Goal: Task Accomplishment & Management: Use online tool/utility

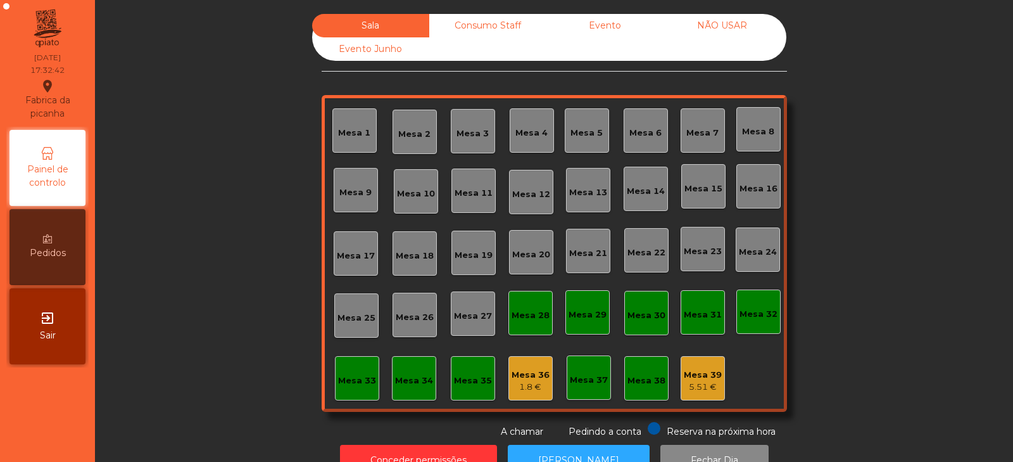
scroll to position [37, 0]
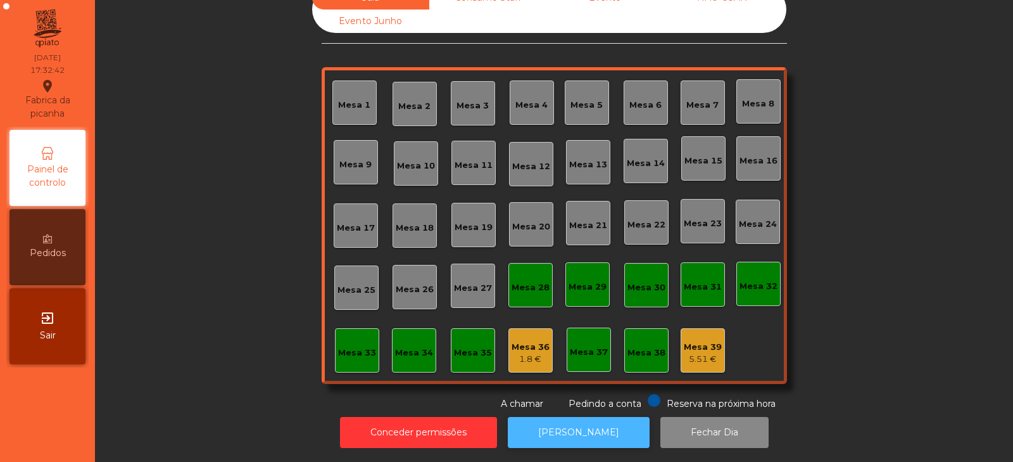
click at [574, 417] on button "[PERSON_NAME]" at bounding box center [579, 432] width 142 height 31
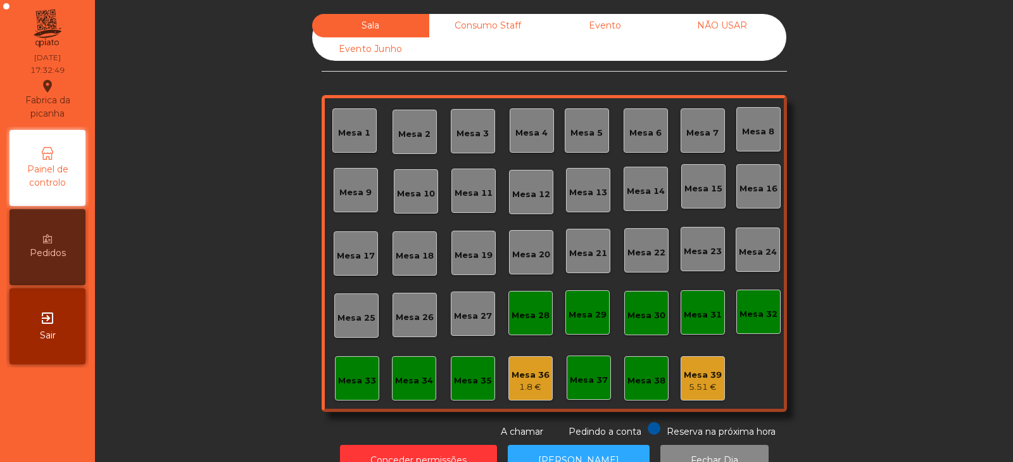
click at [481, 34] on div "Consumo Staff" at bounding box center [487, 25] width 117 height 23
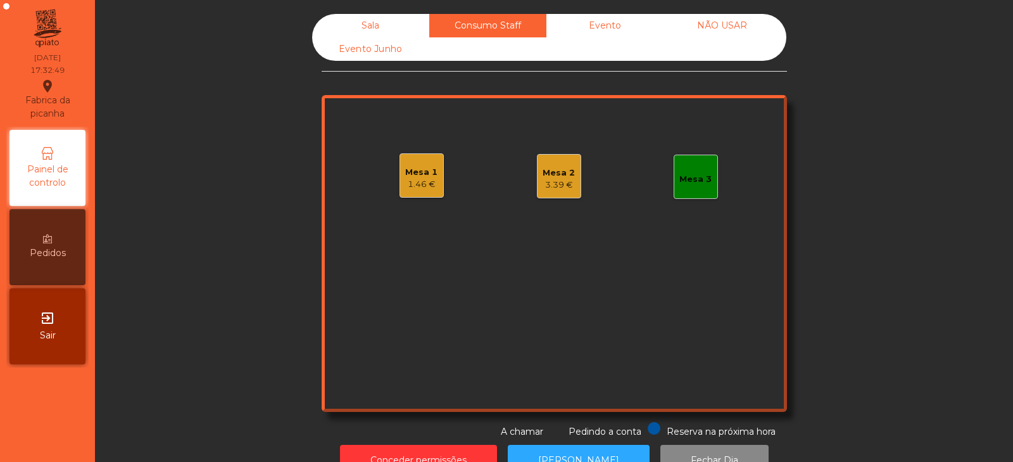
click at [629, 23] on div "Evento" at bounding box center [605, 25] width 117 height 23
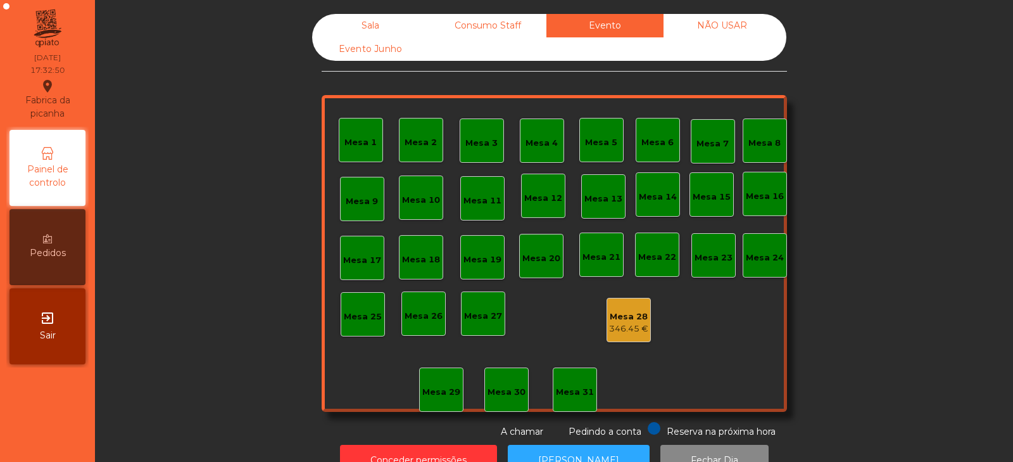
click at [747, 25] on div "NÃO USAR" at bounding box center [722, 25] width 117 height 23
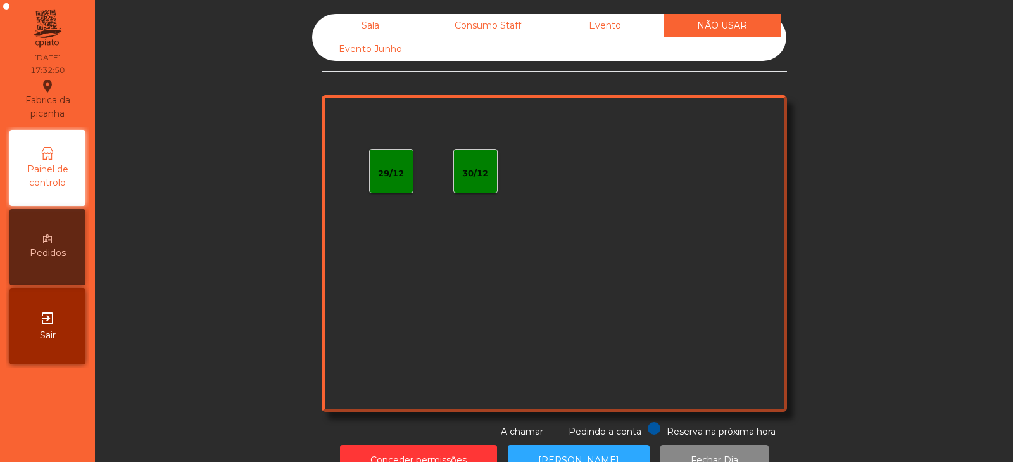
click at [498, 24] on div "Consumo Staff" at bounding box center [487, 25] width 117 height 23
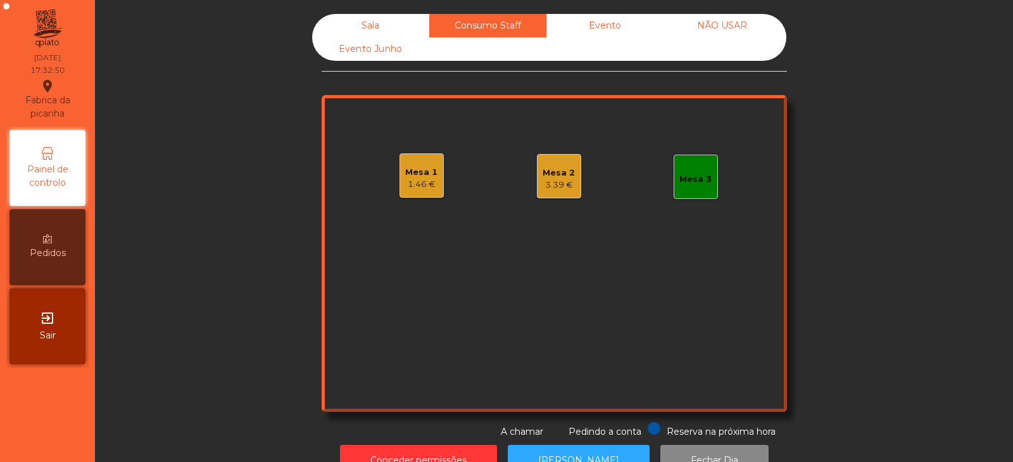
click at [409, 186] on div "1.46 €" at bounding box center [421, 184] width 32 height 13
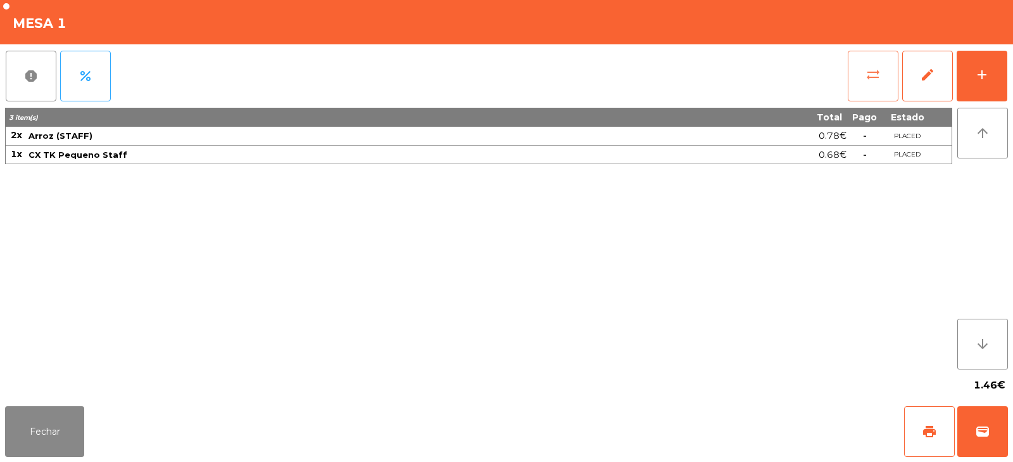
click at [851, 93] on button "sync_alt" at bounding box center [873, 76] width 51 height 51
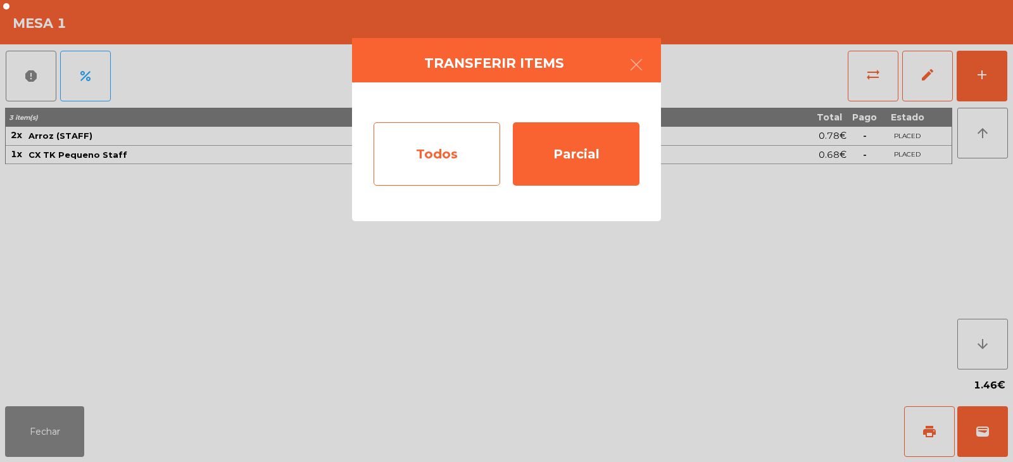
click at [453, 161] on div "Todos" at bounding box center [437, 153] width 127 height 63
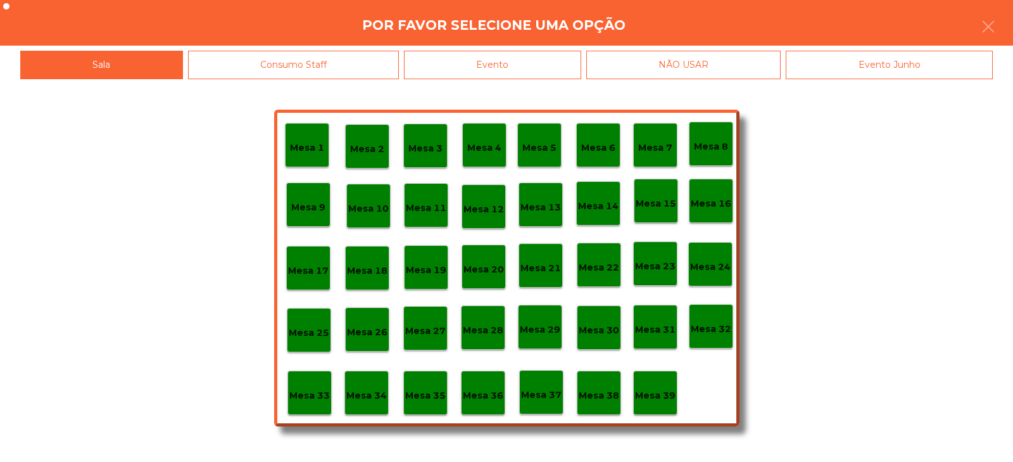
click at [485, 395] on p "Mesa 36" at bounding box center [483, 395] width 41 height 15
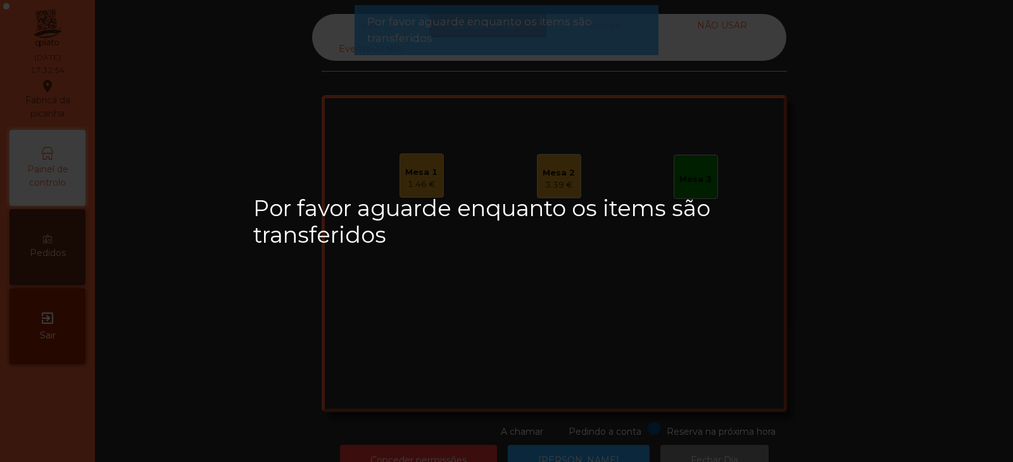
click at [562, 177] on div "Mesa 2" at bounding box center [559, 173] width 32 height 13
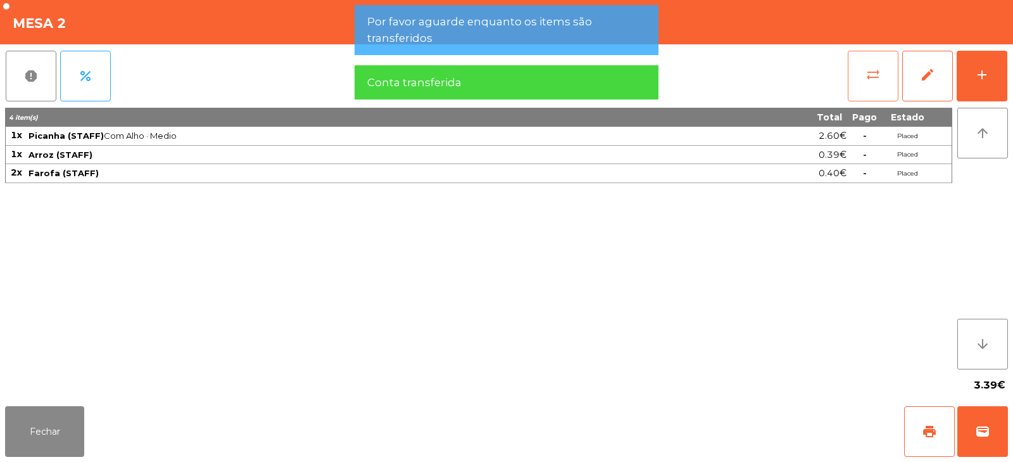
click at [889, 83] on button "sync_alt" at bounding box center [873, 76] width 51 height 51
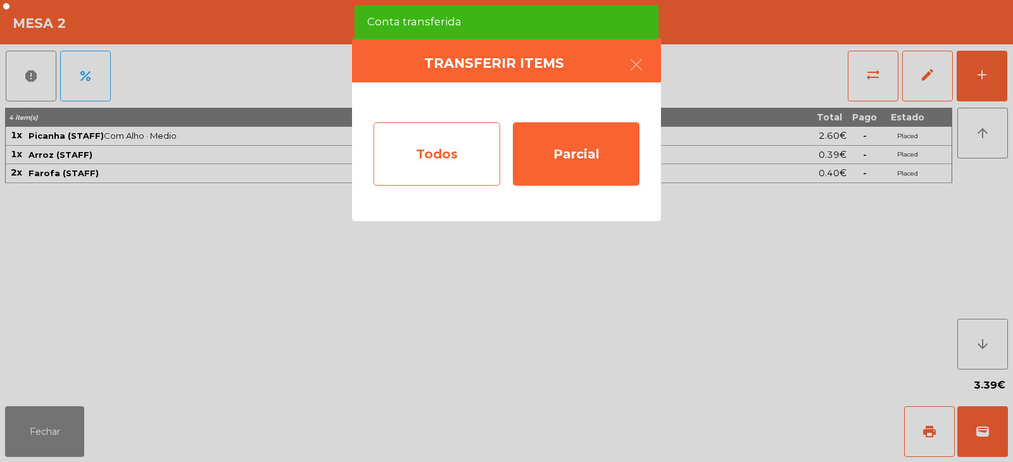
click at [450, 141] on div "Todos" at bounding box center [437, 153] width 127 height 63
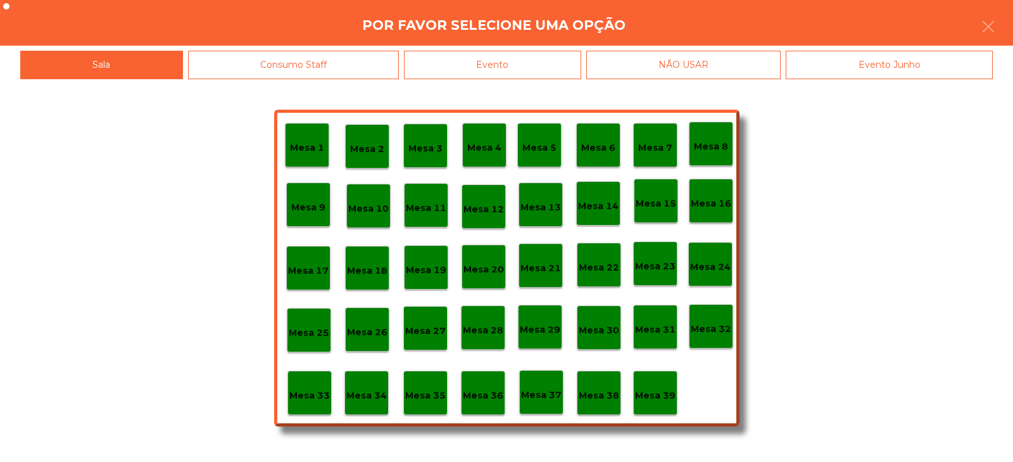
click at [493, 402] on p "Mesa 36" at bounding box center [483, 395] width 41 height 15
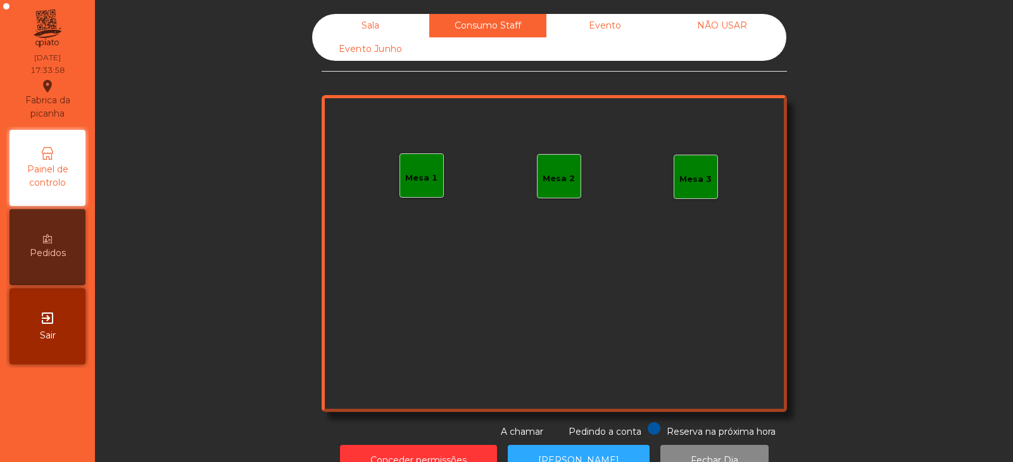
scroll to position [37, 0]
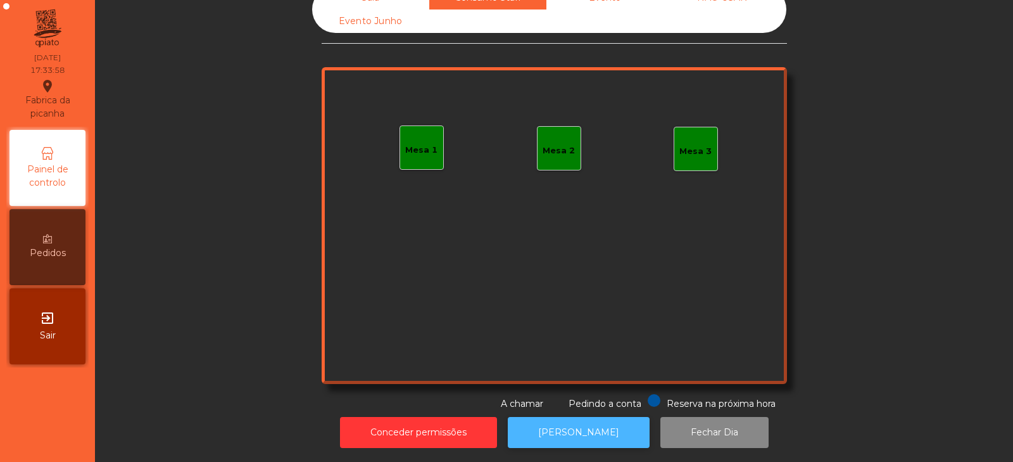
click at [573, 417] on button "[PERSON_NAME]" at bounding box center [579, 432] width 142 height 31
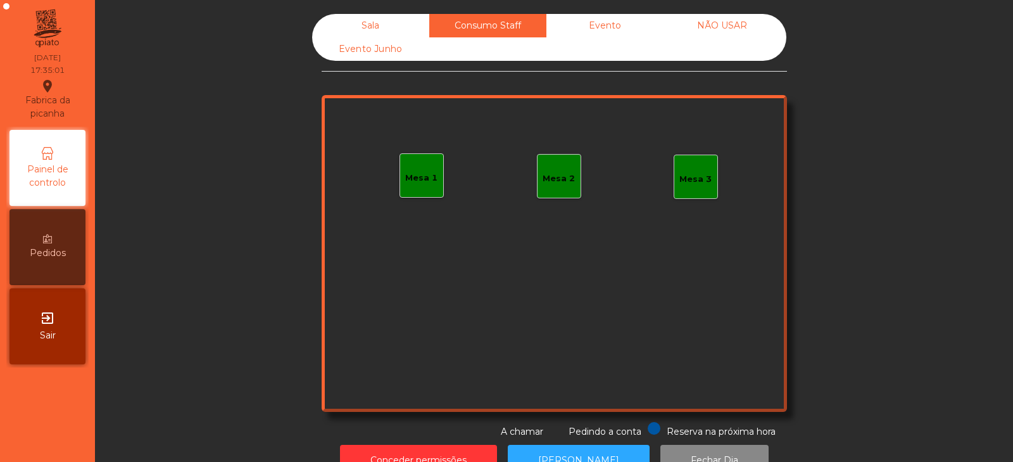
click at [363, 21] on div "Sala" at bounding box center [370, 25] width 117 height 23
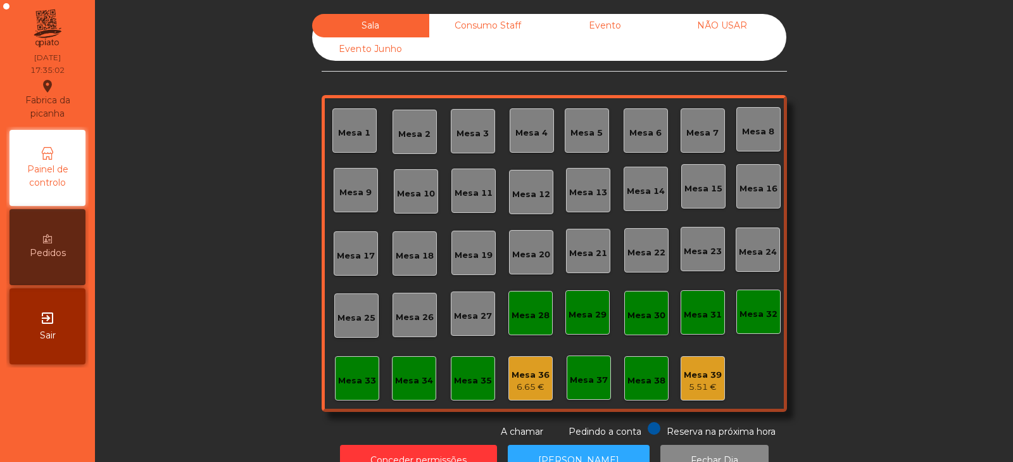
click at [694, 376] on div "Mesa 39" at bounding box center [703, 375] width 38 height 13
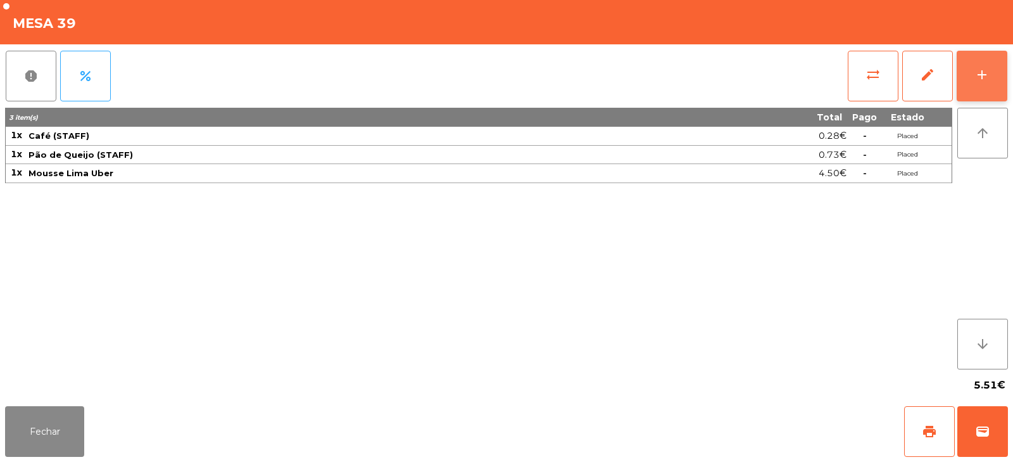
click at [987, 70] on div "add" at bounding box center [982, 74] width 15 height 15
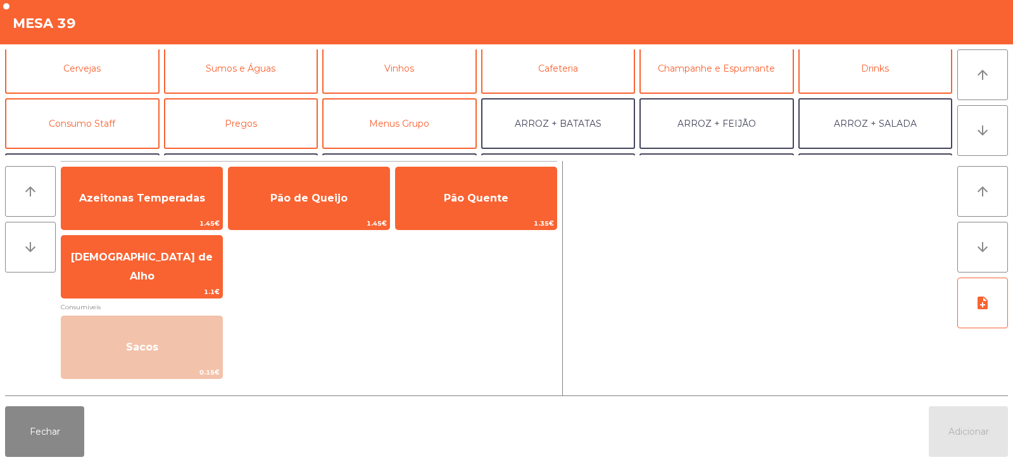
scroll to position [76, 0]
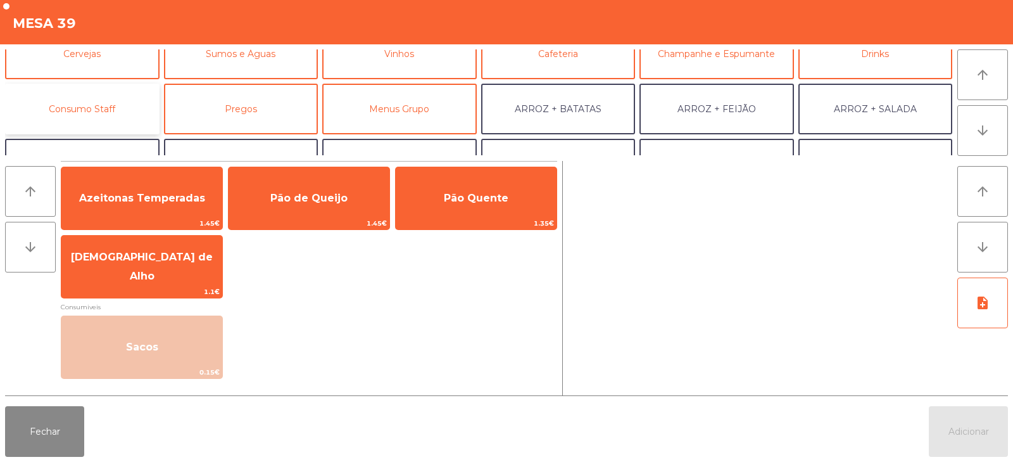
click at [75, 97] on button "Consumo Staff" at bounding box center [82, 109] width 155 height 51
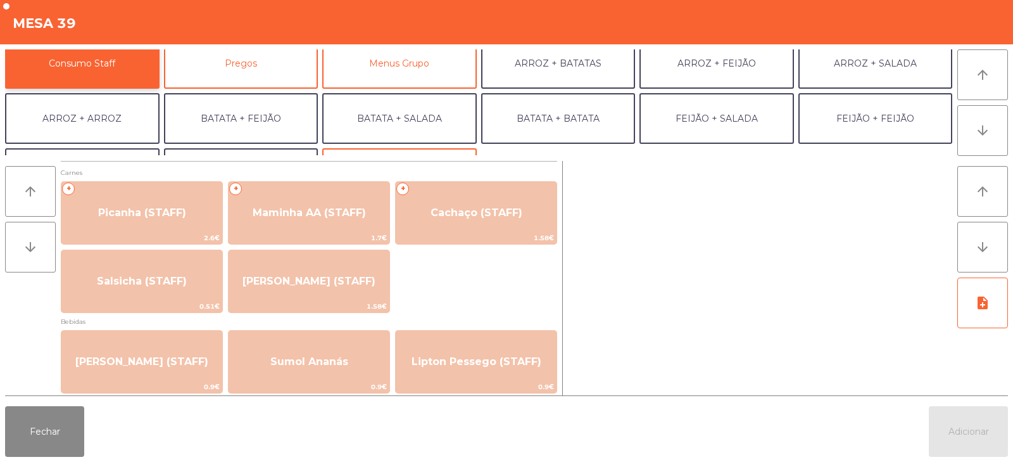
scroll to position [165, 0]
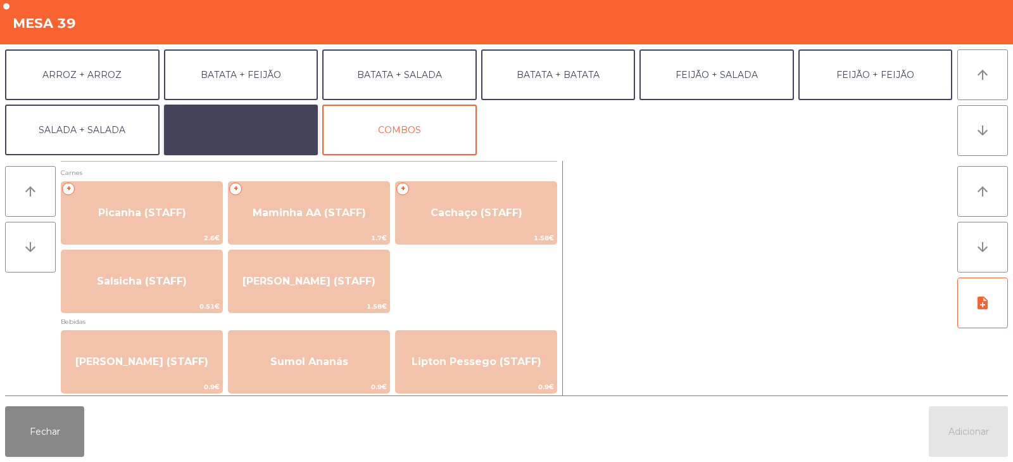
click at [250, 127] on button "EXTRAS UBER" at bounding box center [241, 129] width 155 height 51
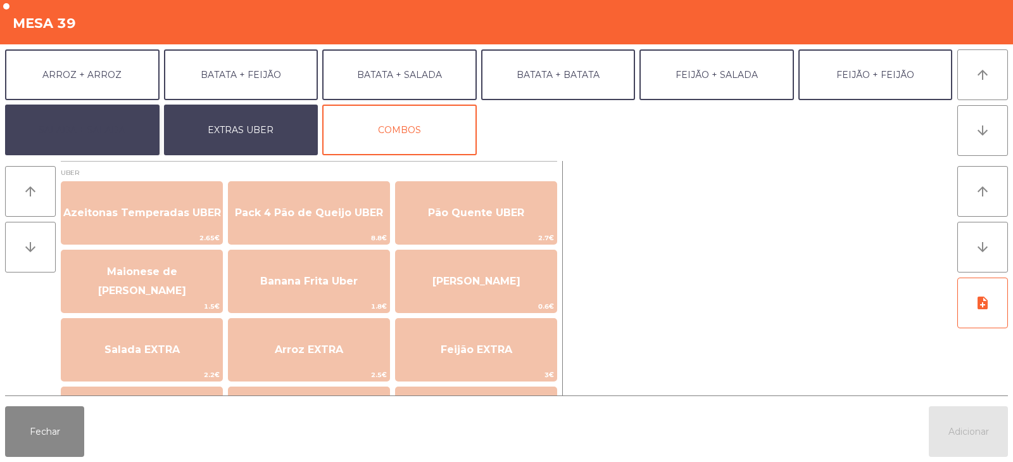
click at [91, 144] on button "SALADA + SALADA" at bounding box center [82, 129] width 155 height 51
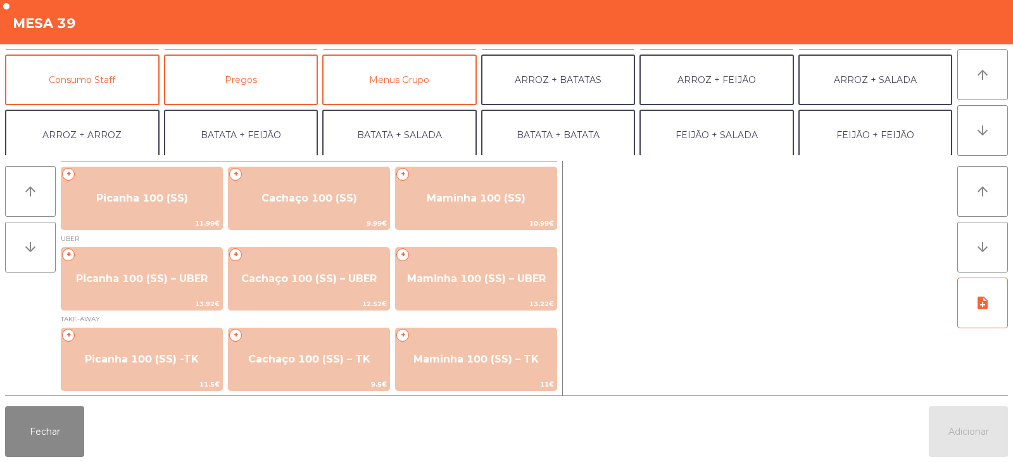
scroll to position [82, 0]
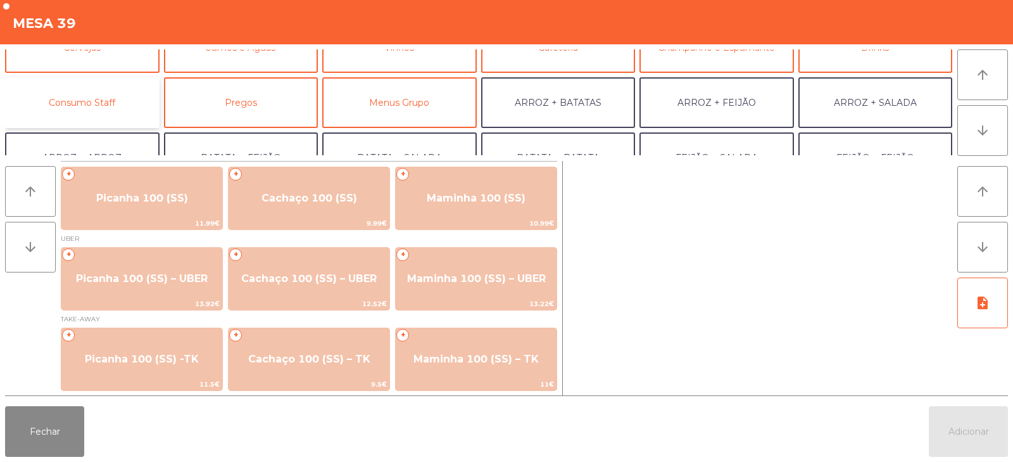
click at [113, 113] on button "Consumo Staff" at bounding box center [82, 102] width 155 height 51
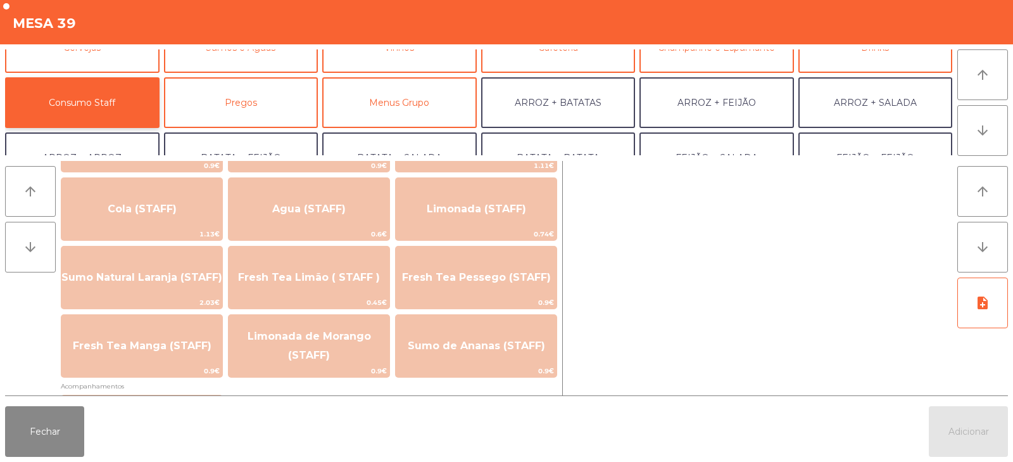
scroll to position [277, 0]
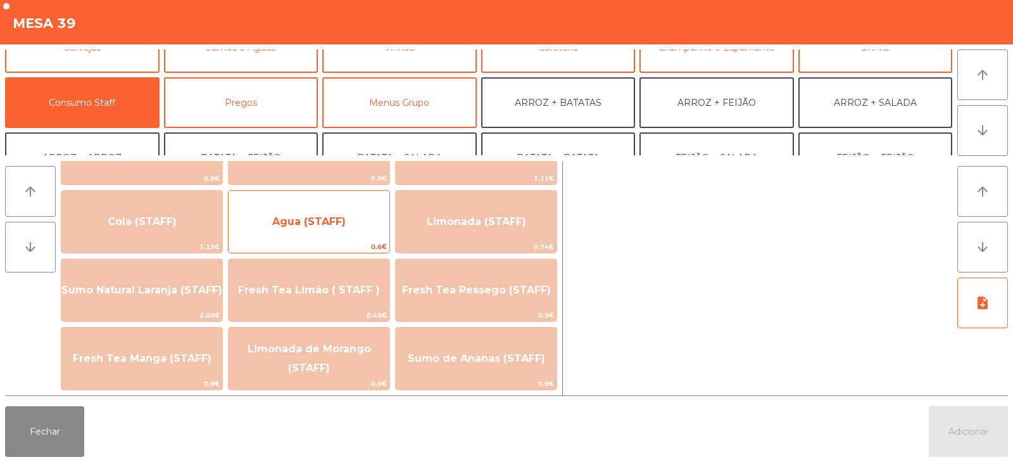
click at [338, 247] on span "0.6€" at bounding box center [309, 247] width 161 height 12
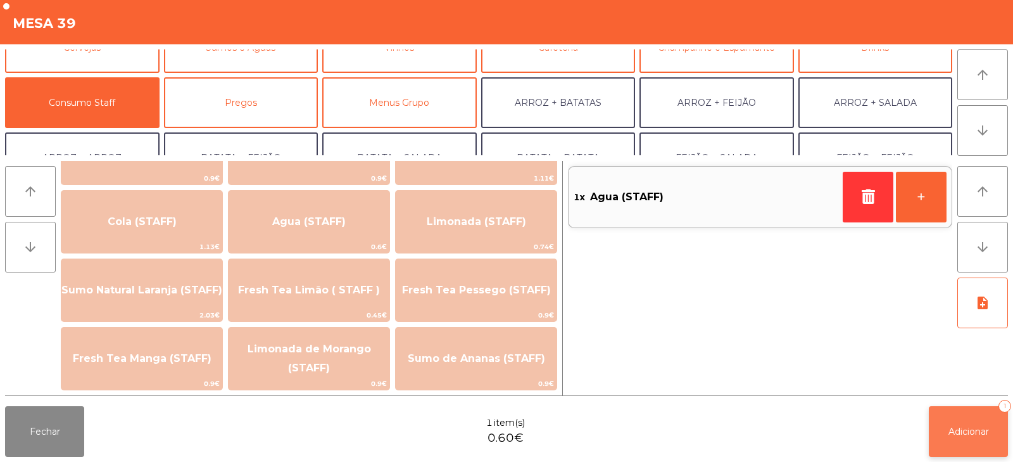
click at [932, 440] on button "Adicionar 1" at bounding box center [968, 431] width 79 height 51
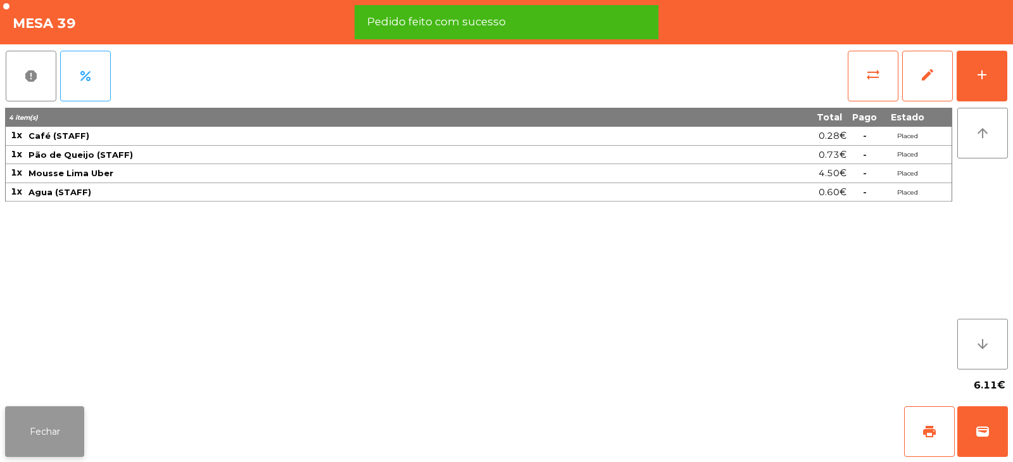
click at [77, 429] on button "Fechar" at bounding box center [44, 431] width 79 height 51
